Goal: Task Accomplishment & Management: Complete application form

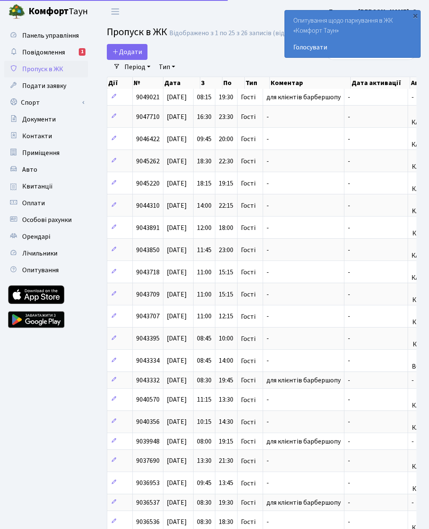
select select "25"
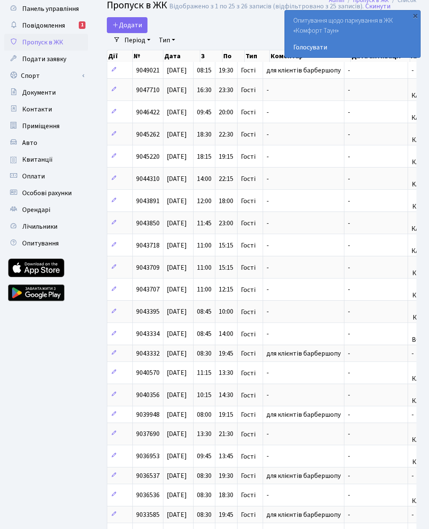
click at [135, 28] on span "Додати" at bounding box center [127, 25] width 30 height 9
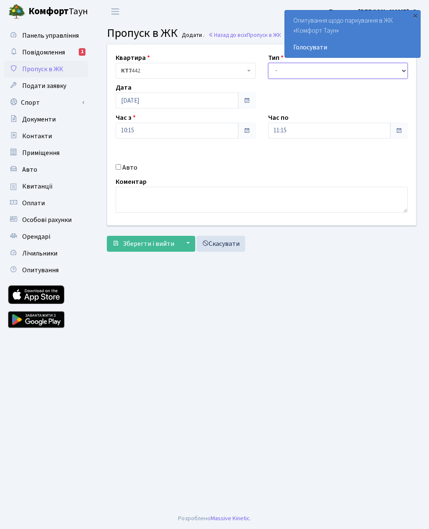
click at [348, 72] on select "- Доставка Таксі Гості Сервіс" at bounding box center [338, 71] width 140 height 16
select select "2"
click at [315, 128] on input "11:15" at bounding box center [329, 131] width 123 height 16
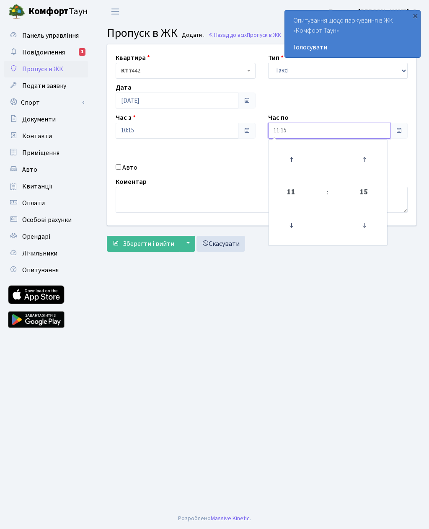
click at [296, 161] on icon at bounding box center [291, 159] width 23 height 23
click at [298, 165] on icon at bounding box center [291, 159] width 23 height 23
click at [298, 164] on icon at bounding box center [291, 159] width 23 height 23
click at [299, 165] on icon at bounding box center [291, 159] width 23 height 23
click at [302, 163] on link at bounding box center [291, 160] width 25 height 30
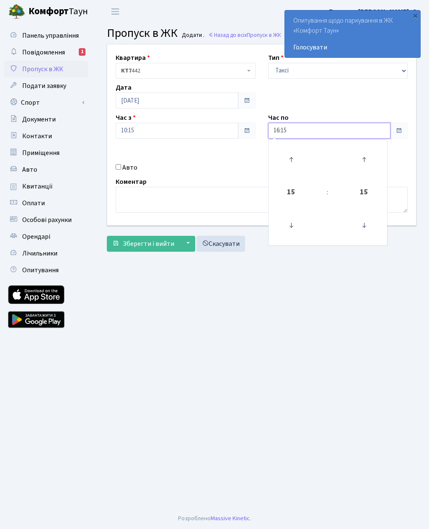
click at [303, 165] on link at bounding box center [291, 160] width 25 height 30
click at [293, 168] on icon at bounding box center [291, 159] width 23 height 23
click at [286, 172] on link at bounding box center [291, 160] width 25 height 30
click at [300, 147] on link at bounding box center [291, 160] width 25 height 30
click at [297, 153] on icon at bounding box center [291, 159] width 23 height 23
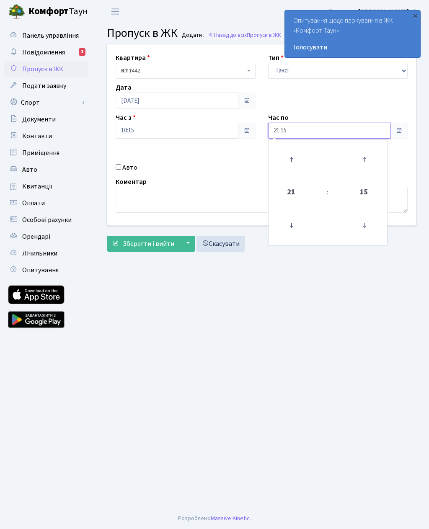
click at [296, 153] on icon at bounding box center [291, 159] width 23 height 23
type input "22:15"
click at [121, 166] on input "Авто" at bounding box center [118, 166] width 5 height 5
checkbox input "true"
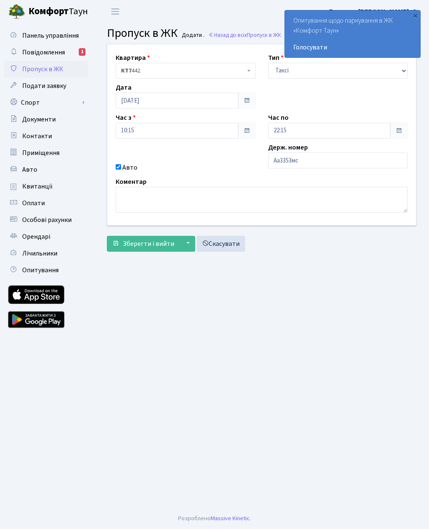
click at [281, 301] on main "Admin Пропуск в ЖК Додати Пропуск в ЖК Додати . Назад до всіх Пропуск в ЖК Квар…" at bounding box center [261, 265] width 335 height 485
click at [312, 161] on input "Аа3353мс" at bounding box center [338, 160] width 140 height 16
type input "Аа3353нс"
click at [163, 310] on main "Admin Пропуск в ЖК Додати Пропуск в ЖК Додати . Назад до всіх Пропуск в ЖК Квар…" at bounding box center [261, 265] width 335 height 485
click at [149, 242] on span "Зберегти і вийти" at bounding box center [149, 243] width 52 height 9
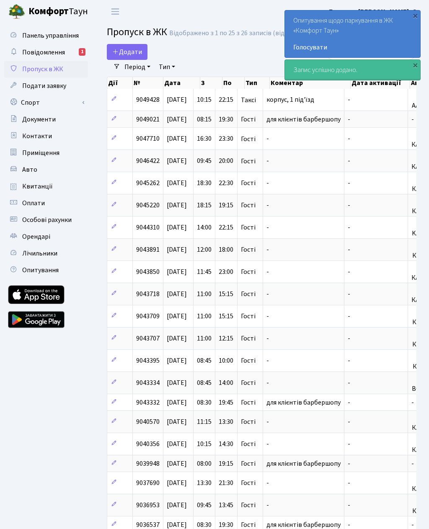
select select "25"
